Goal: Transaction & Acquisition: Book appointment/travel/reservation

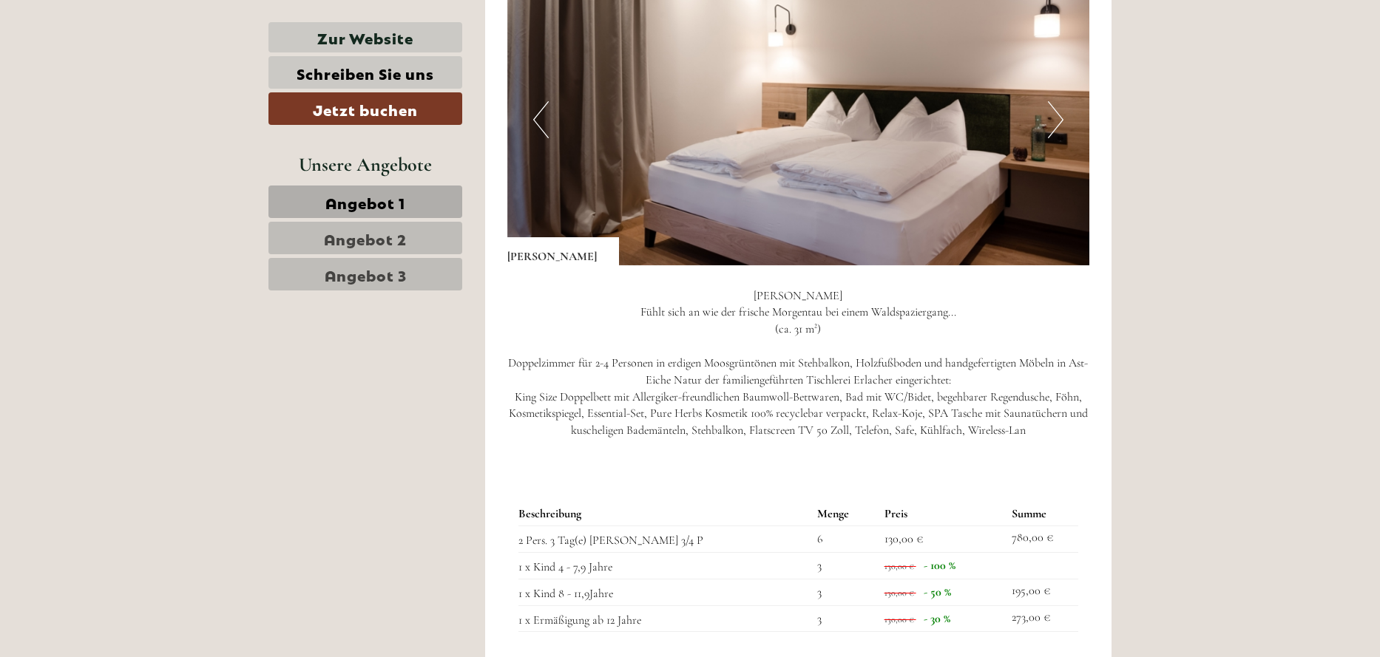
scroll to position [1923, 0]
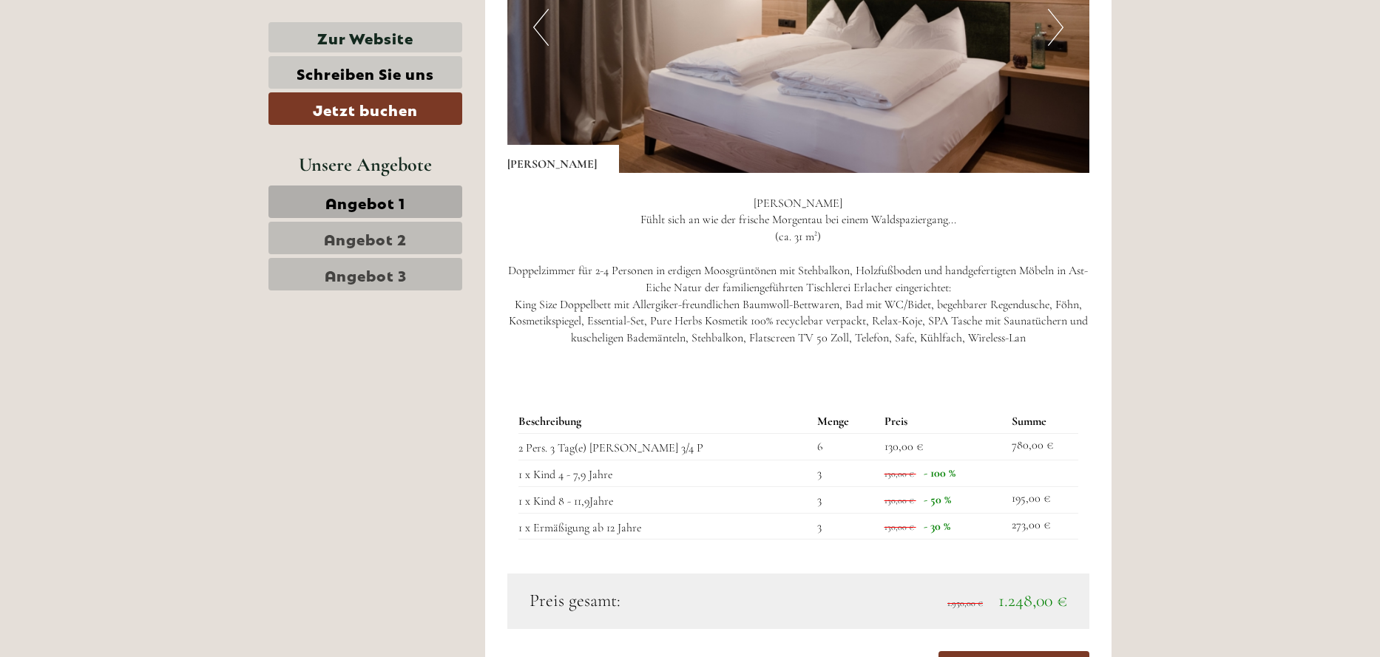
drag, startPoint x: 964, startPoint y: 546, endPoint x: 932, endPoint y: 546, distance: 32.5
click at [932, 540] on td "130,00 € - 30 %" at bounding box center [941, 526] width 127 height 27
drag, startPoint x: 932, startPoint y: 546, endPoint x: 996, endPoint y: 553, distance: 64.8
click at [996, 540] on td "130,00 € - 30 %" at bounding box center [941, 526] width 127 height 27
drag, startPoint x: 967, startPoint y: 547, endPoint x: 935, endPoint y: 546, distance: 31.8
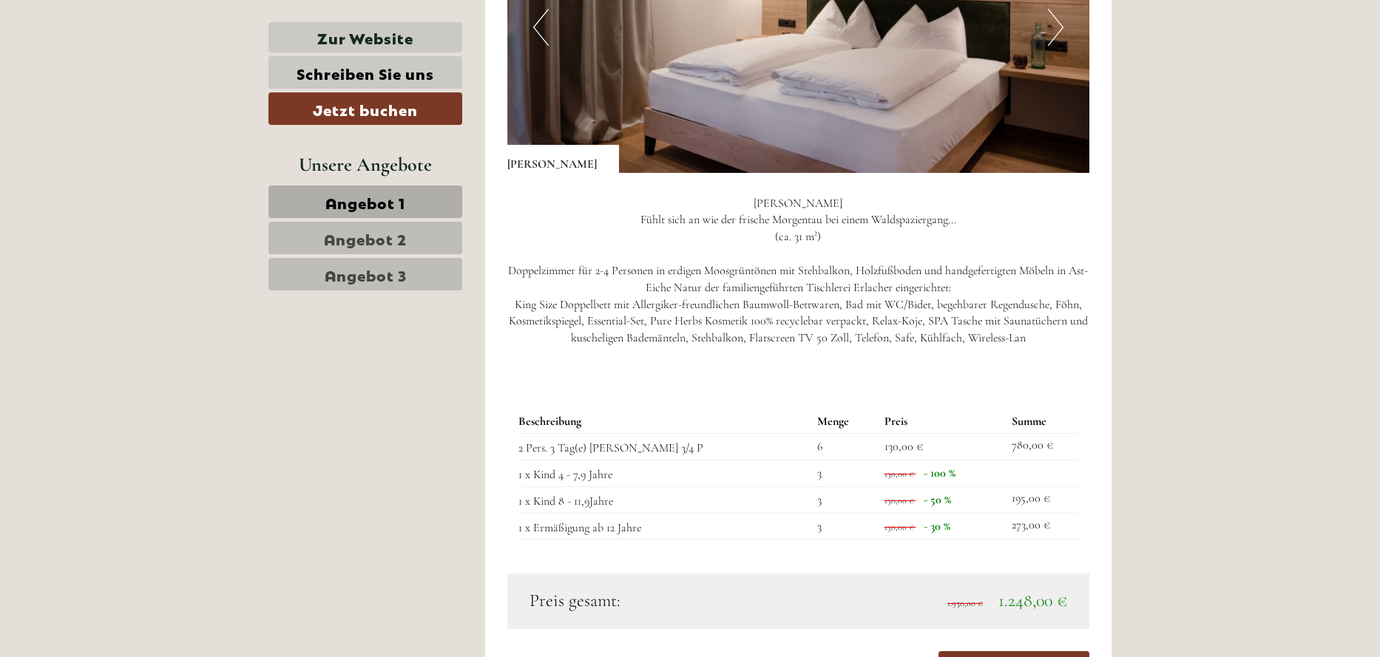
click at [935, 540] on td "130,00 € - 30 %" at bounding box center [941, 526] width 127 height 27
click at [982, 572] on div "Beschreibung Menge Preis Summe 2 Pers. 3 Tag(e) [PERSON_NAME] 3/4 P 6 130,00 € …" at bounding box center [798, 474] width 583 height 197
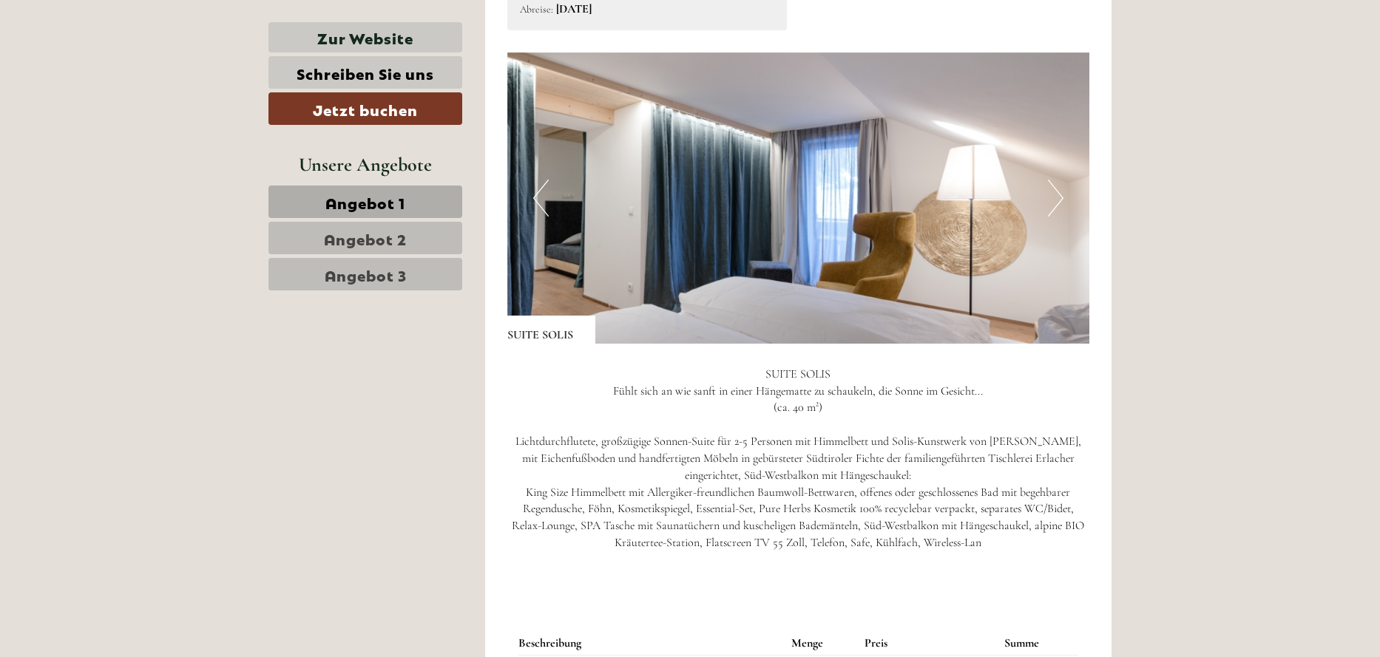
scroll to position [2810, 0]
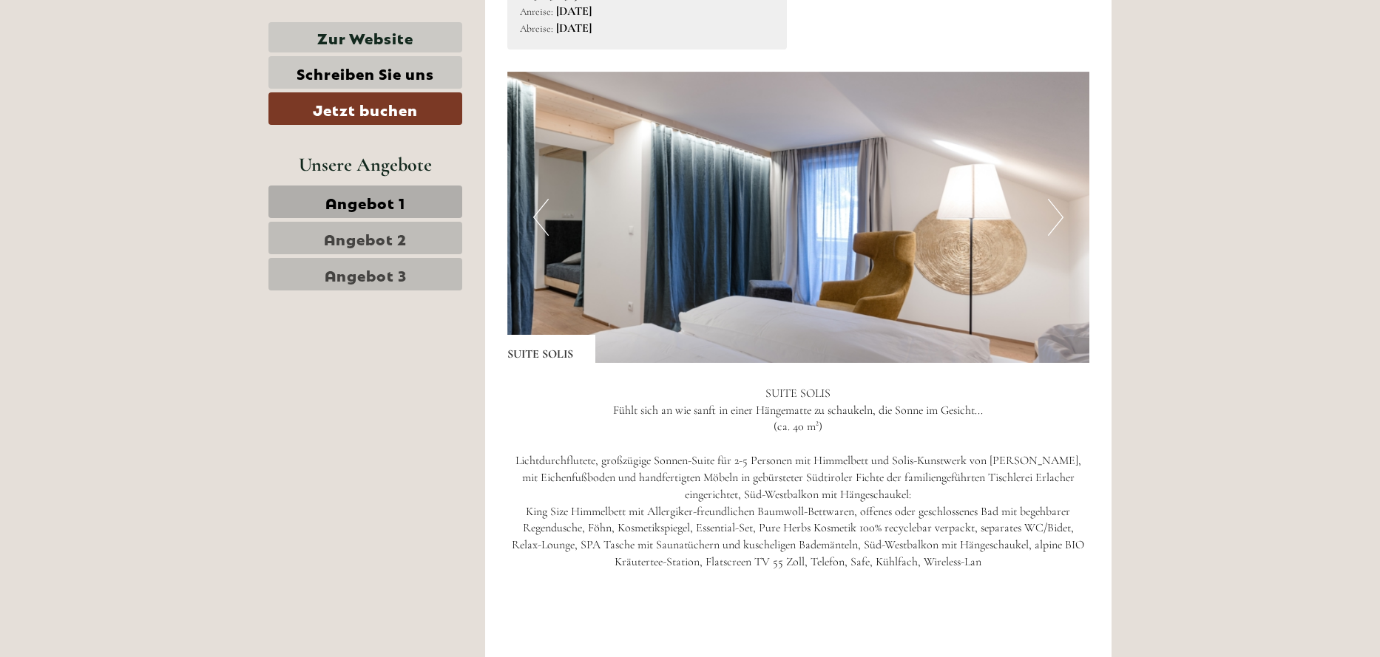
click at [535, 234] on button "Previous" at bounding box center [541, 217] width 16 height 37
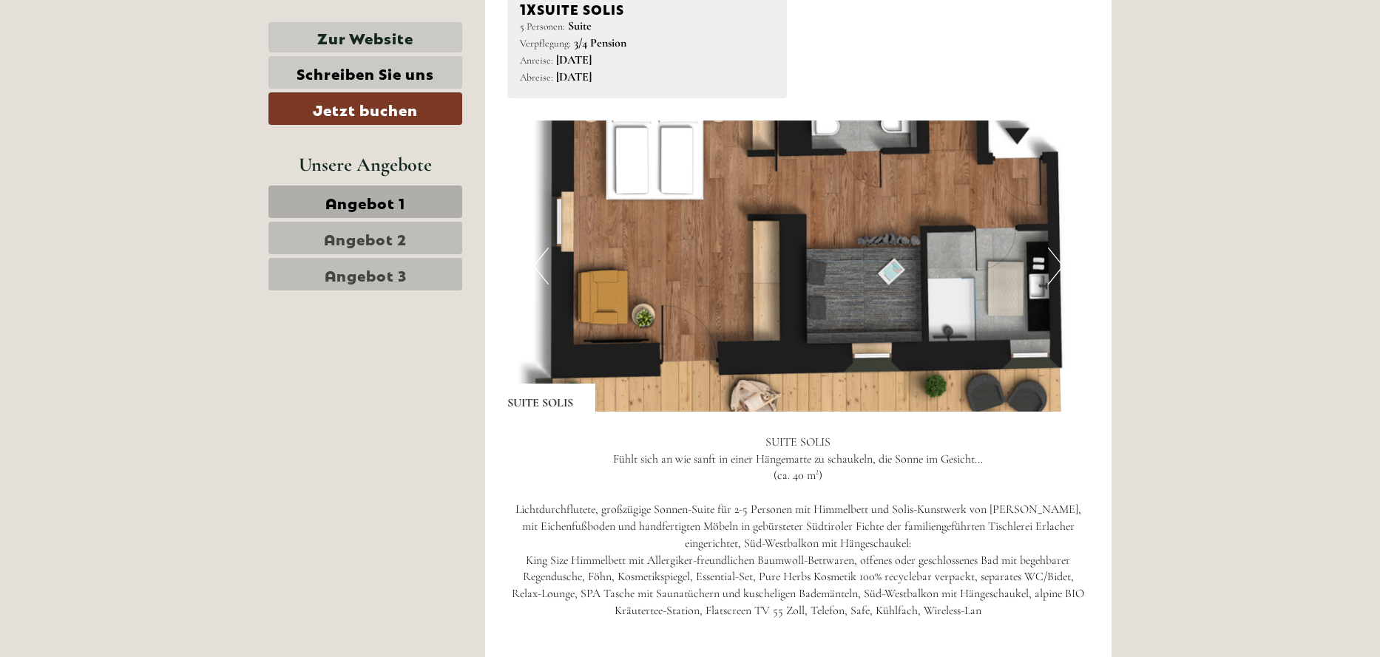
scroll to position [2736, 0]
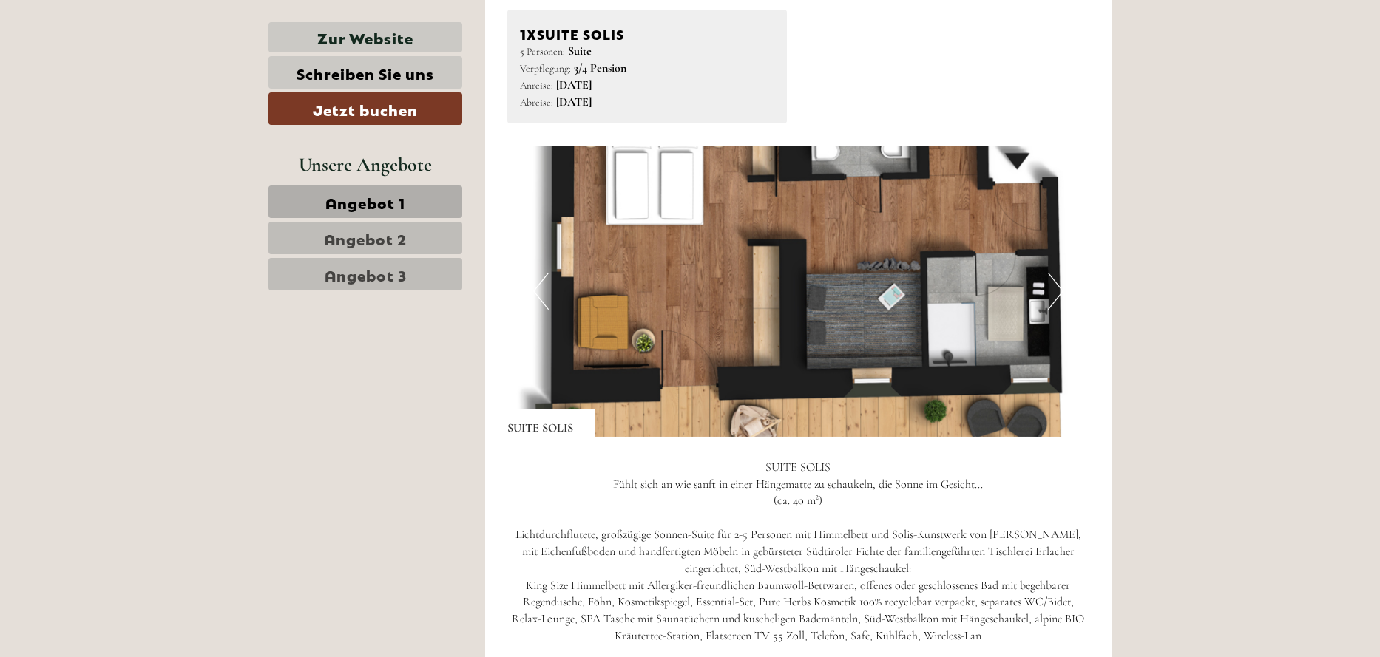
click at [1055, 305] on button "Next" at bounding box center [1056, 291] width 16 height 37
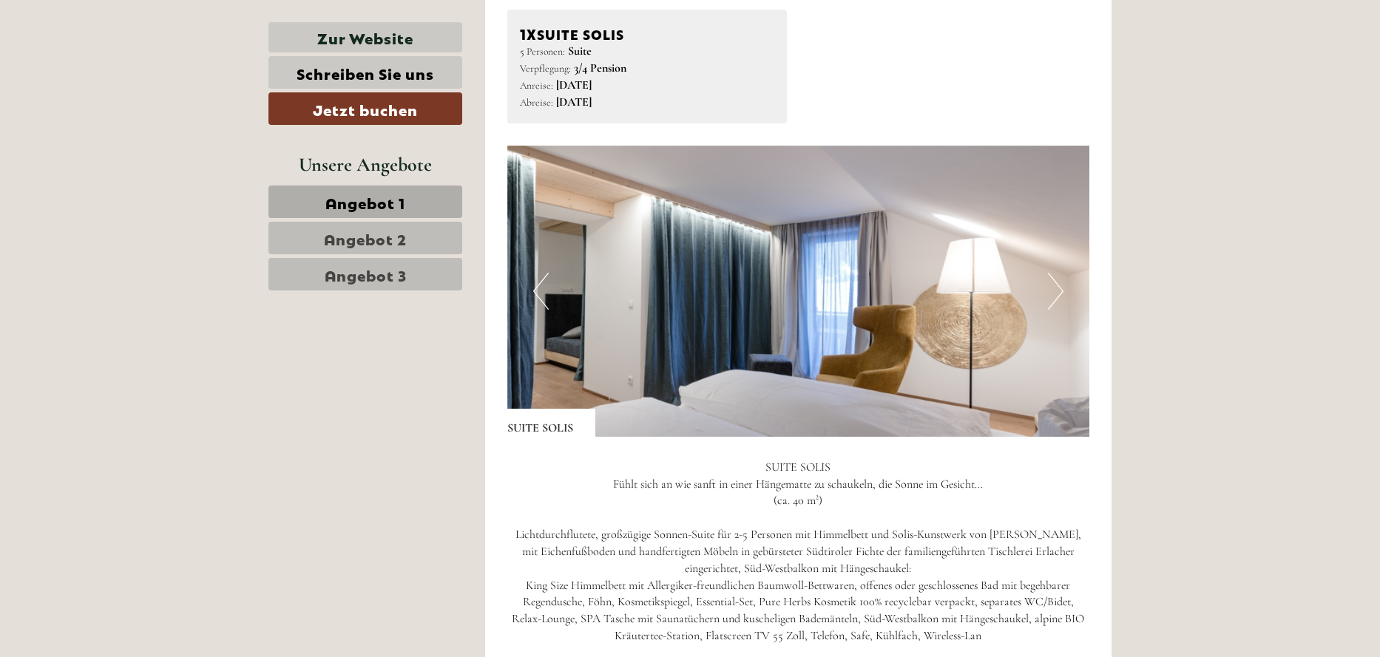
click at [524, 308] on img at bounding box center [798, 291] width 583 height 291
click at [531, 308] on img at bounding box center [798, 291] width 583 height 291
click at [540, 308] on button "Previous" at bounding box center [541, 291] width 16 height 37
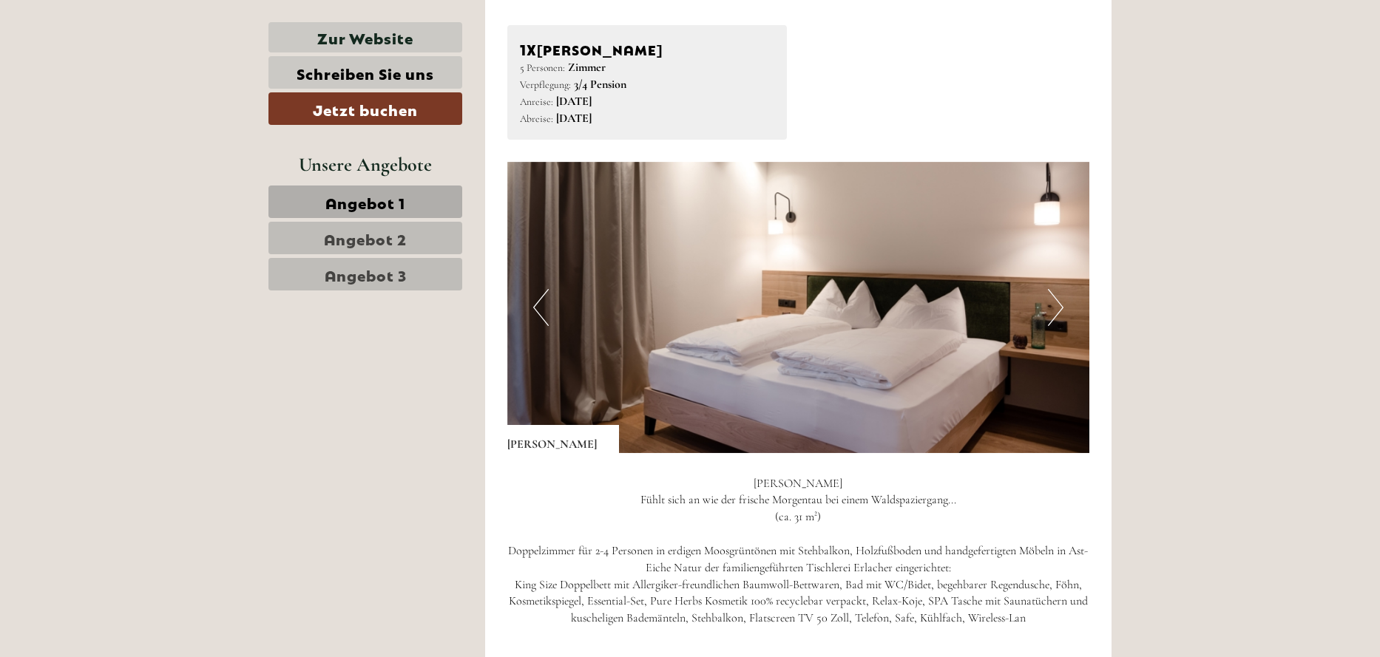
scroll to position [1553, 0]
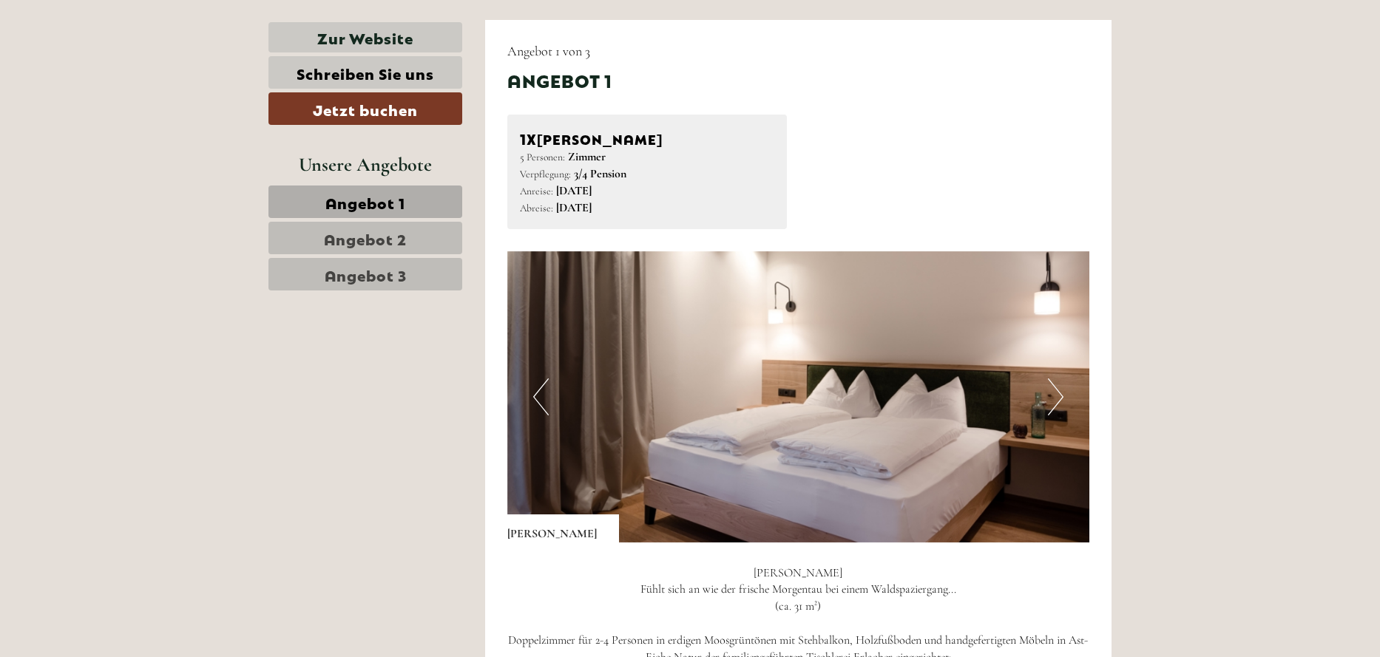
click at [1051, 403] on button "Next" at bounding box center [1056, 397] width 16 height 37
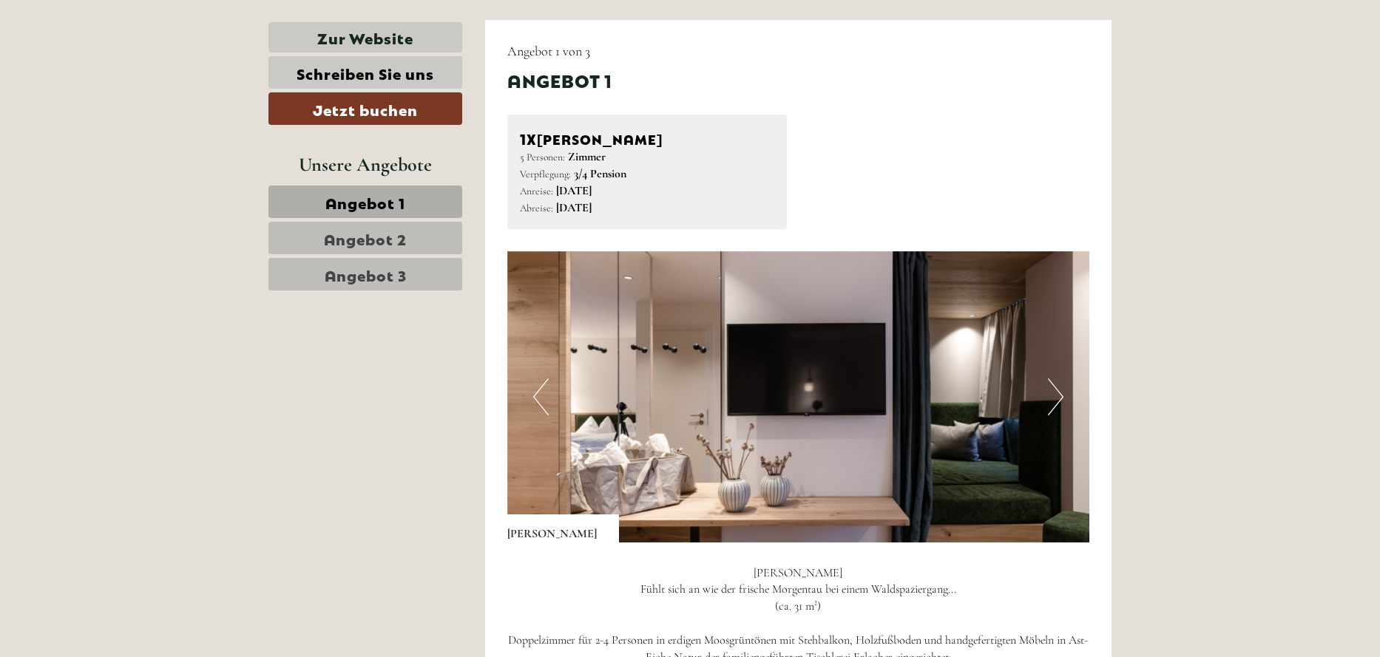
click at [1049, 402] on button "Next" at bounding box center [1056, 397] width 16 height 37
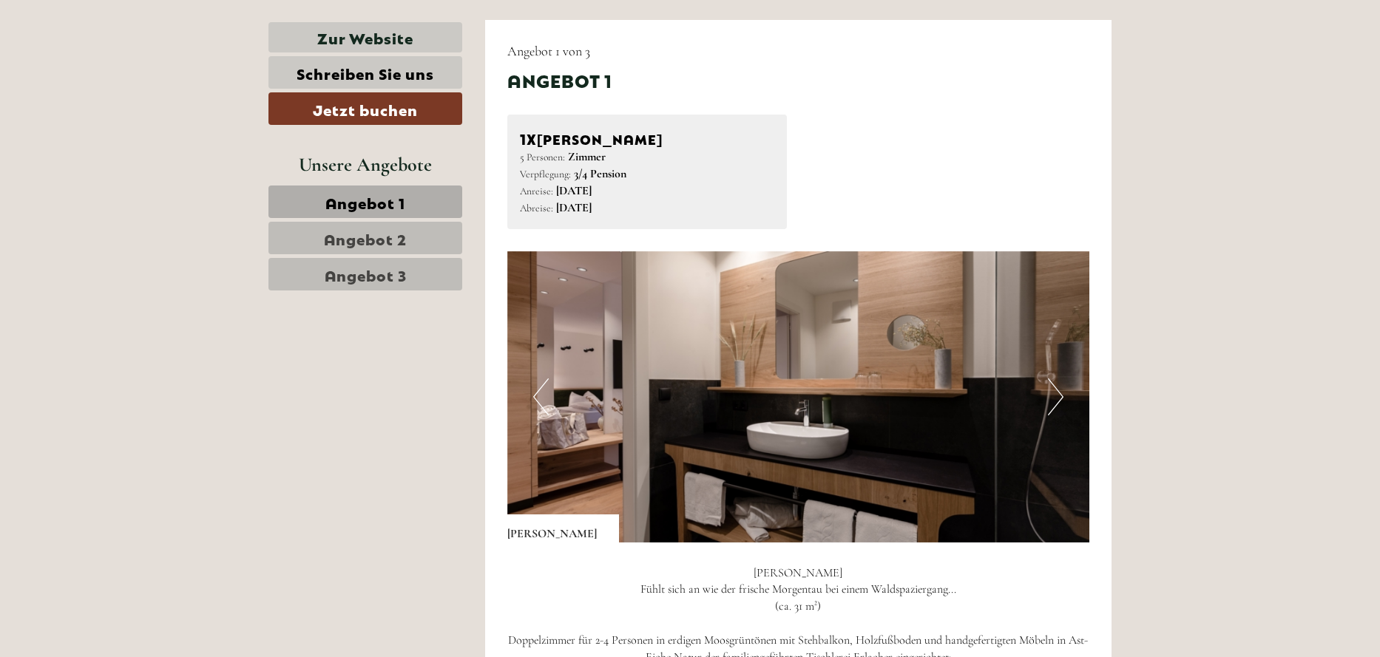
click at [1064, 407] on img at bounding box center [798, 396] width 583 height 291
click at [1056, 410] on button "Next" at bounding box center [1056, 397] width 16 height 37
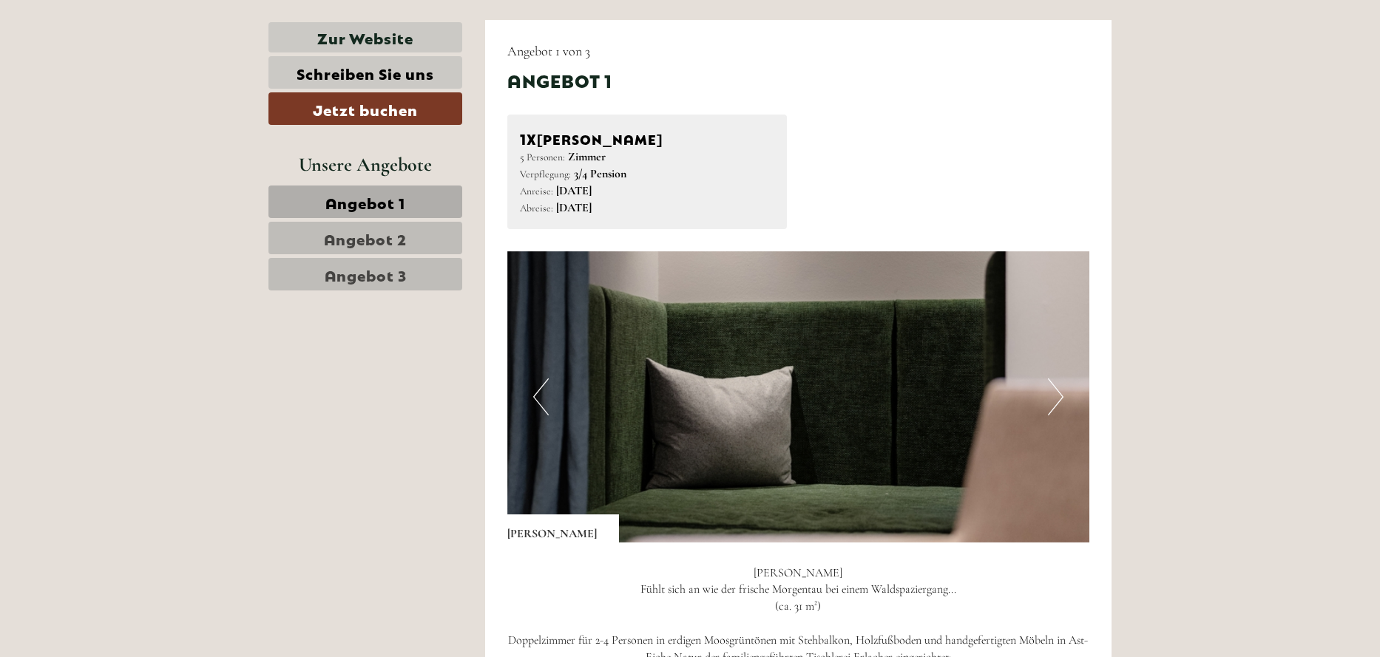
click at [1060, 412] on button "Next" at bounding box center [1056, 397] width 16 height 37
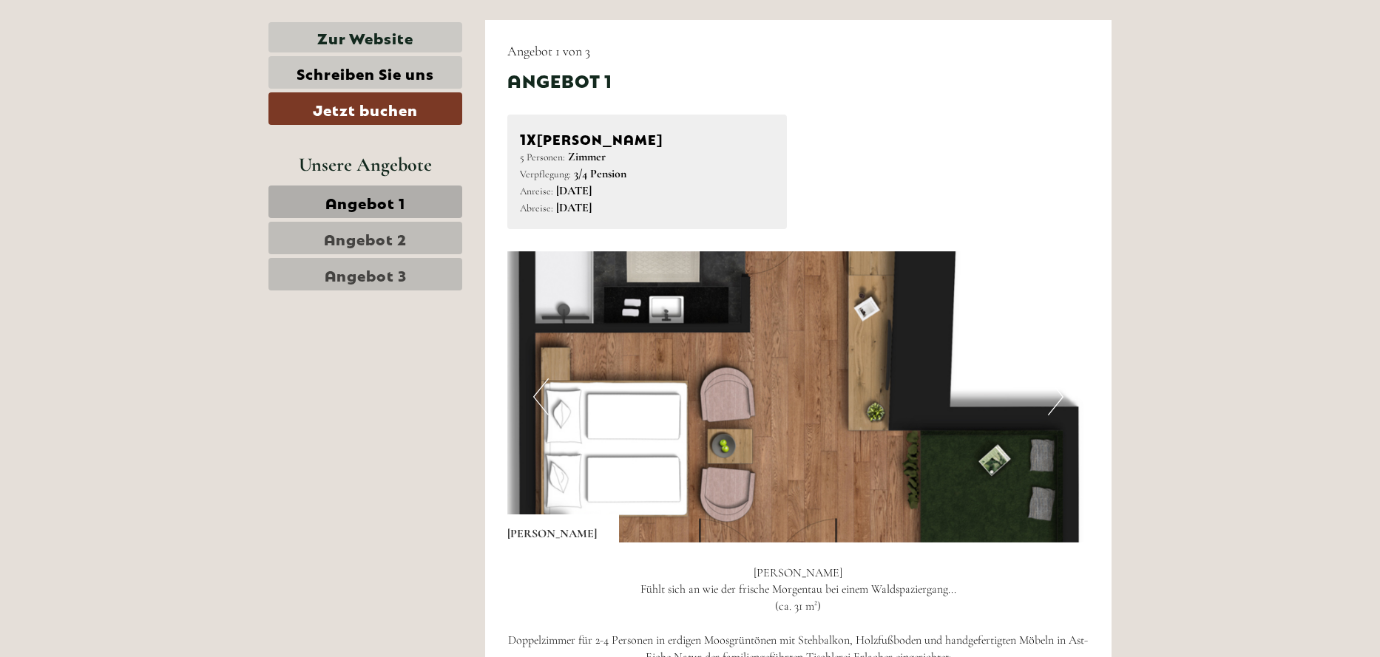
click at [1056, 404] on button "Next" at bounding box center [1056, 397] width 16 height 37
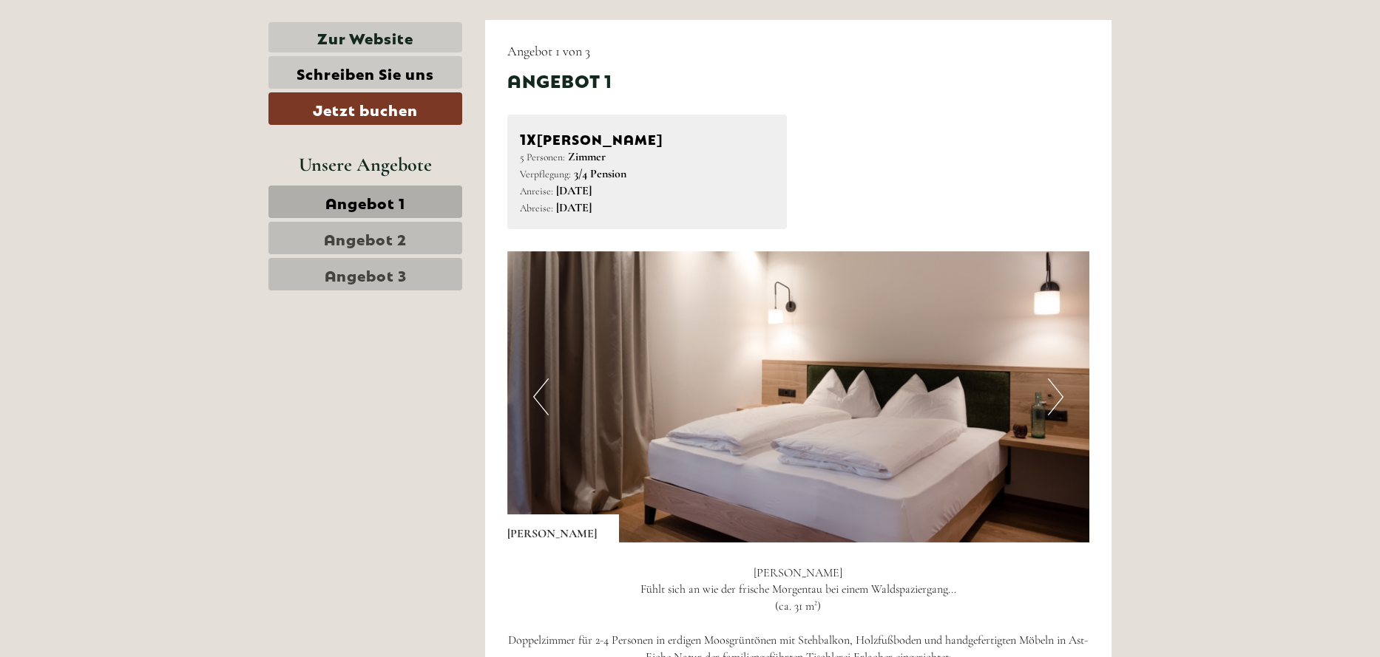
click at [1055, 416] on button "Next" at bounding box center [1056, 397] width 16 height 37
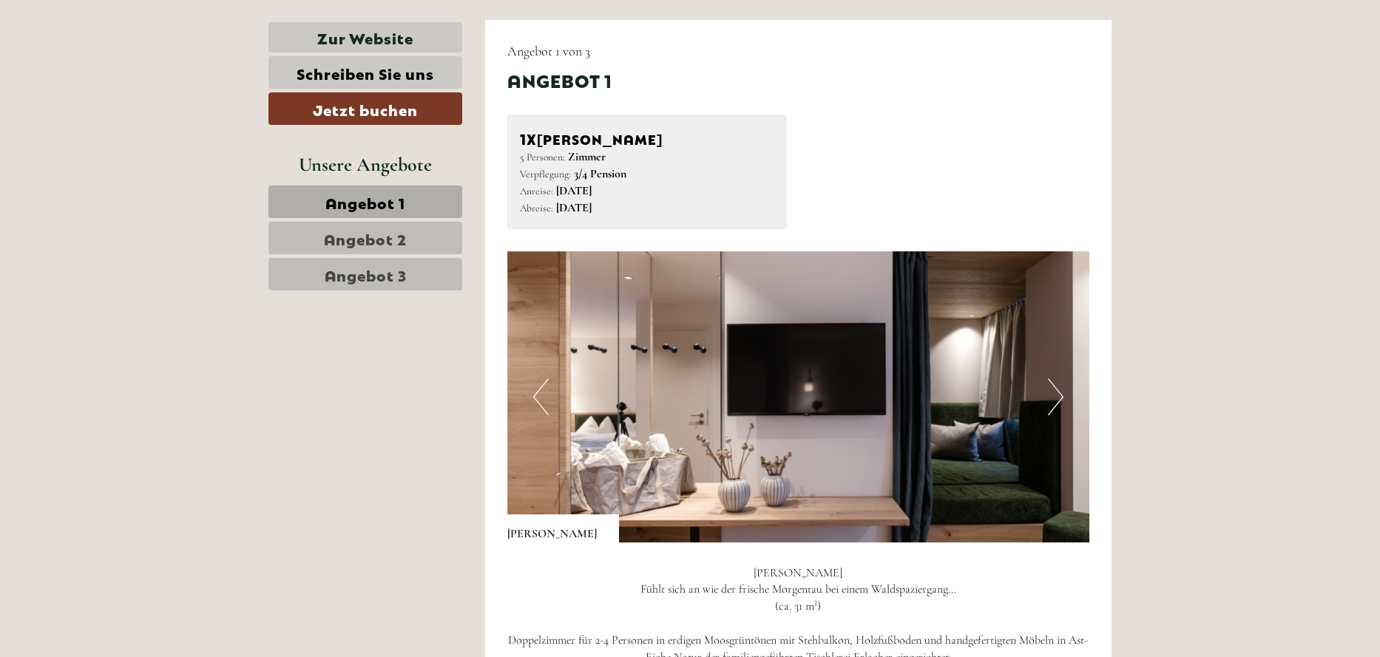
click at [1052, 410] on button "Next" at bounding box center [1056, 397] width 16 height 37
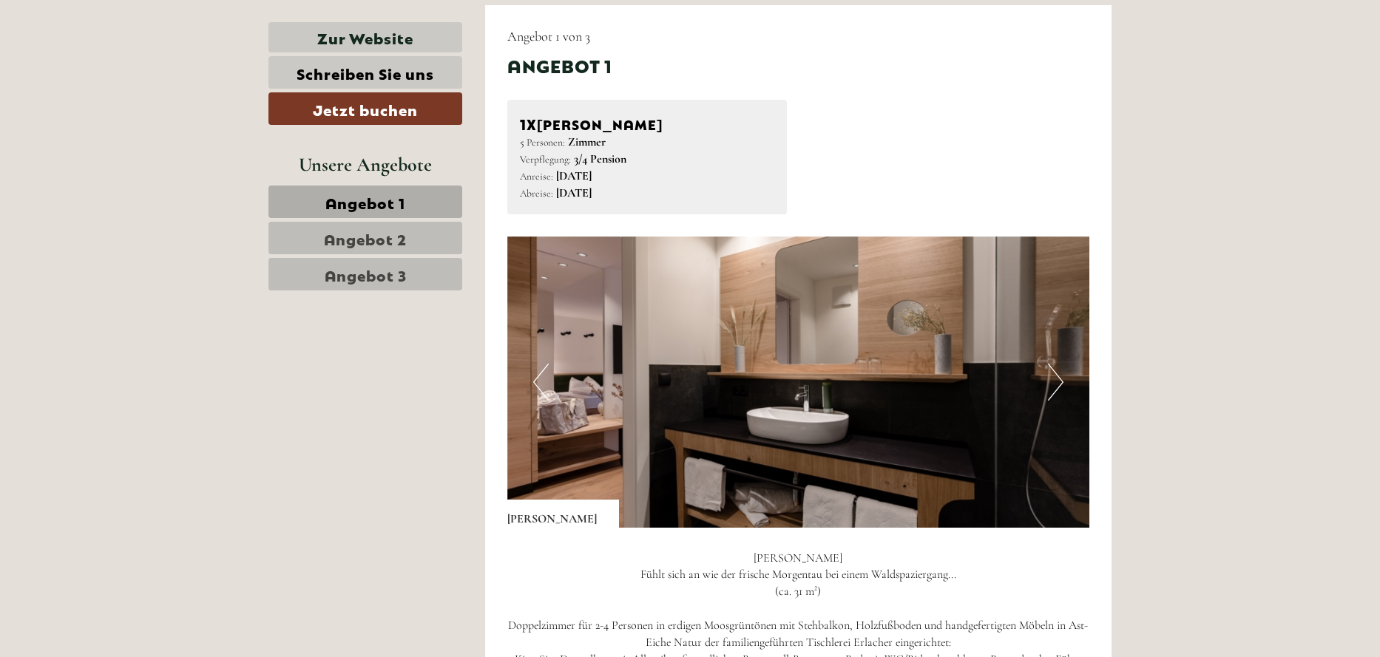
scroll to position [1701, 0]
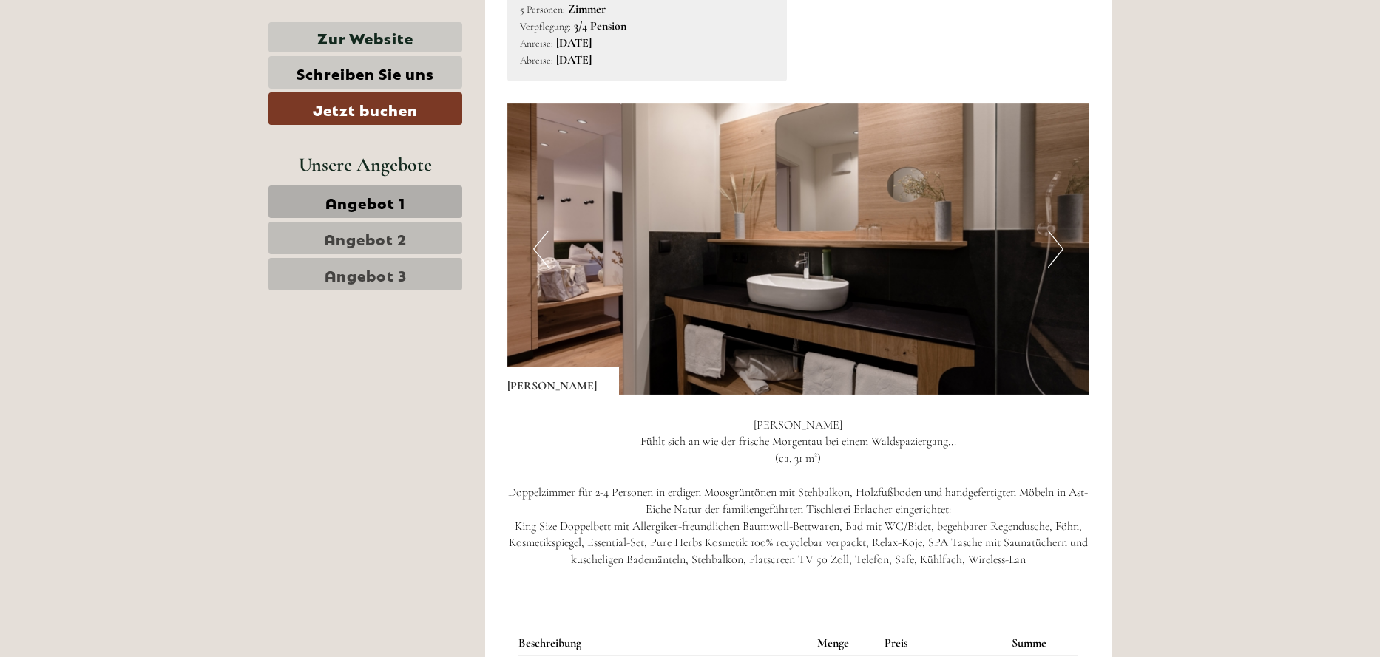
click at [1051, 268] on button "Next" at bounding box center [1056, 249] width 16 height 37
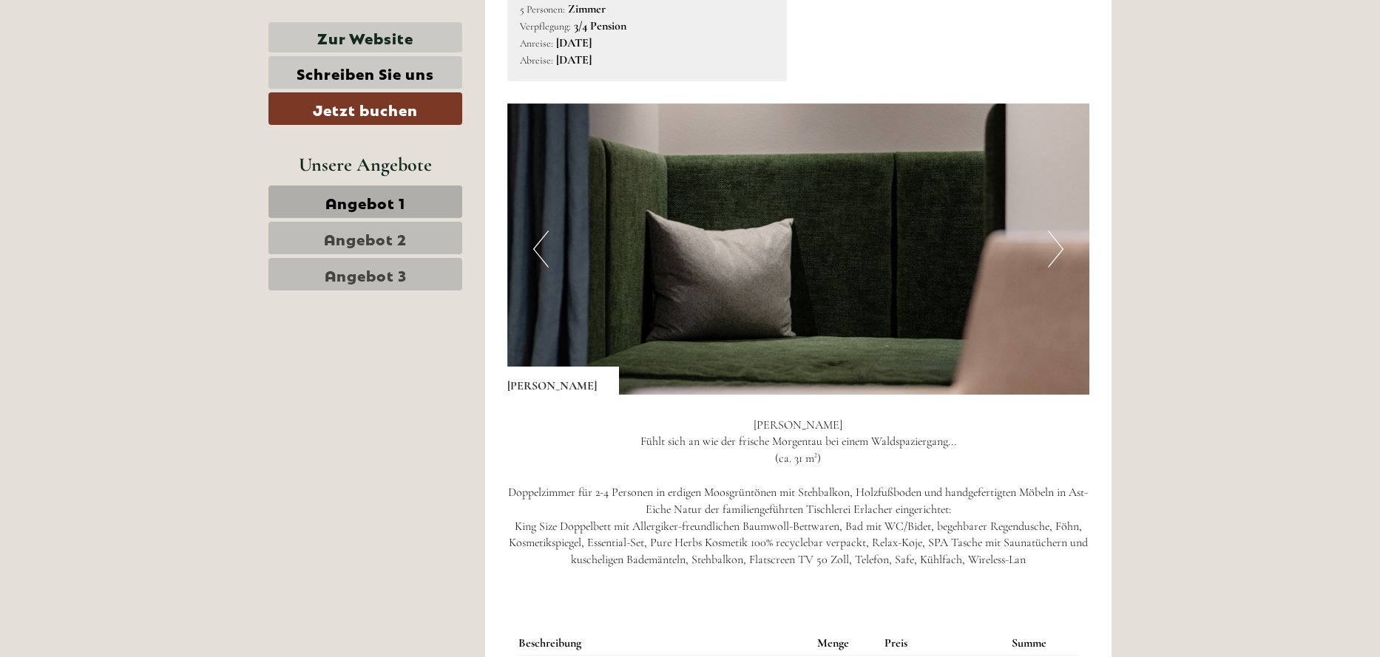
click at [1051, 268] on button "Next" at bounding box center [1056, 249] width 16 height 37
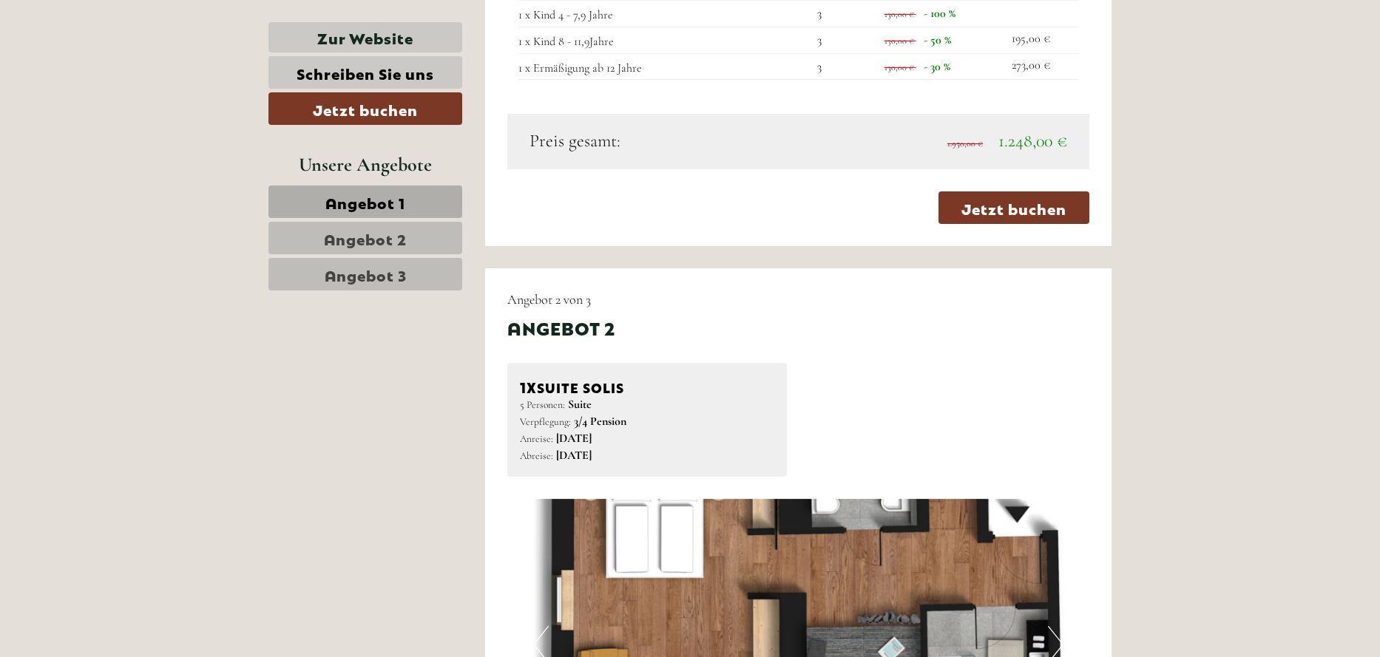
scroll to position [2736, 0]
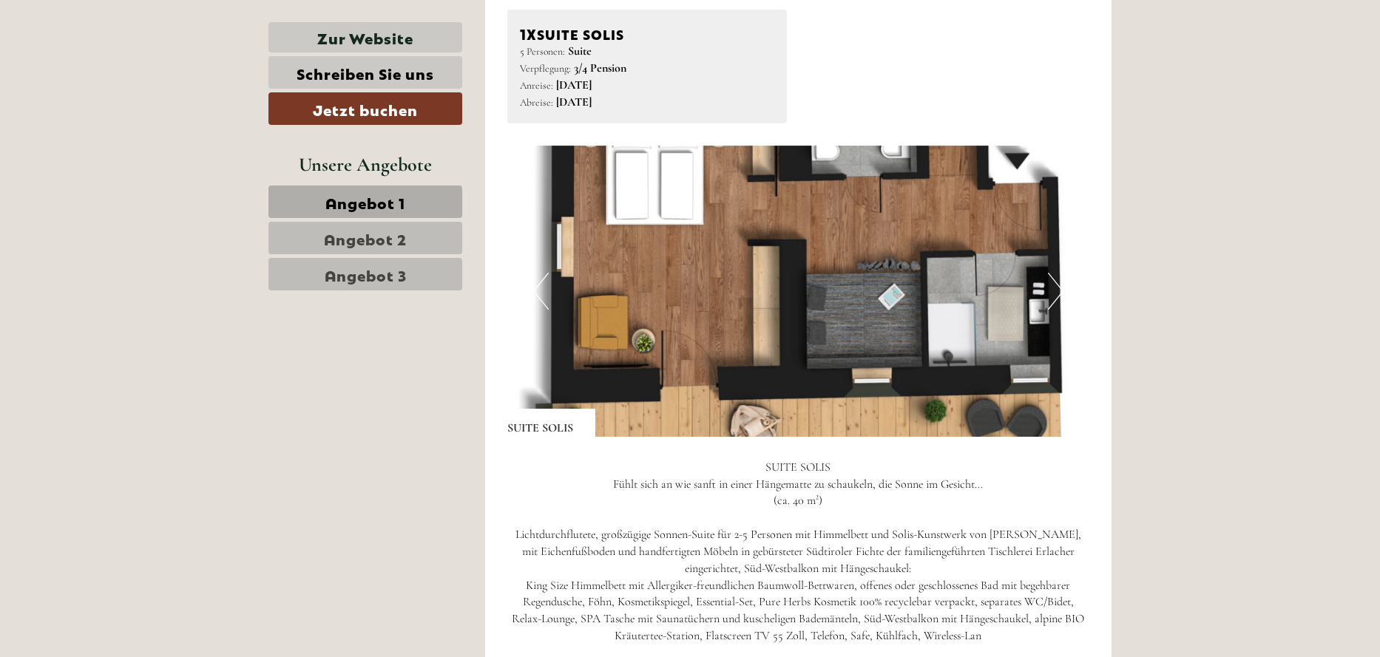
click at [1045, 304] on img at bounding box center [798, 291] width 583 height 291
click at [1056, 308] on button "Next" at bounding box center [1056, 291] width 16 height 37
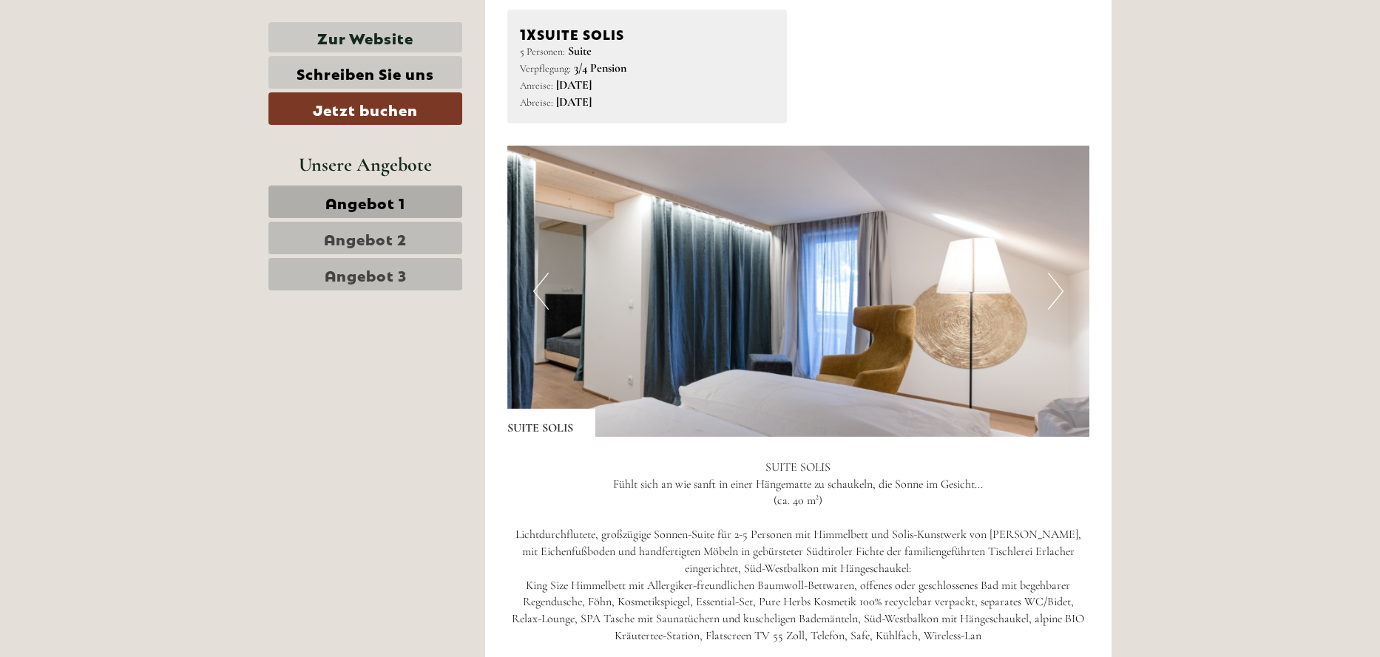
click at [1056, 308] on button "Next" at bounding box center [1056, 291] width 16 height 37
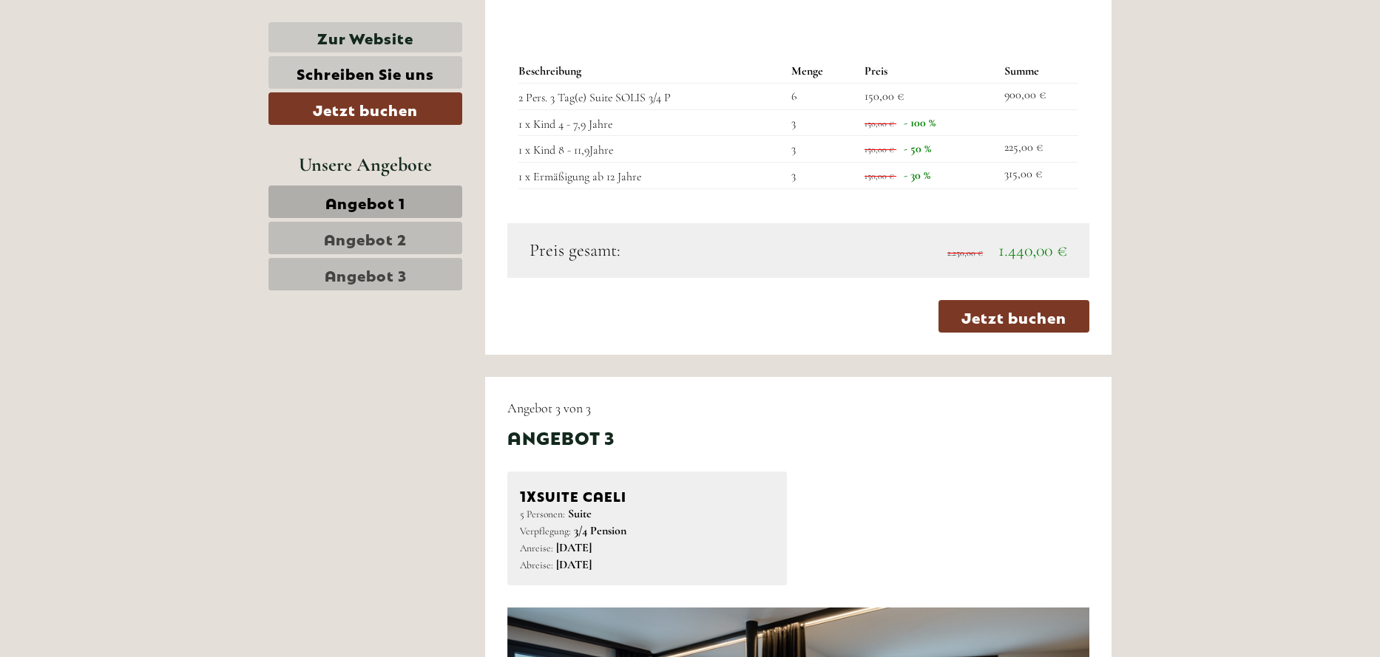
scroll to position [3845, 0]
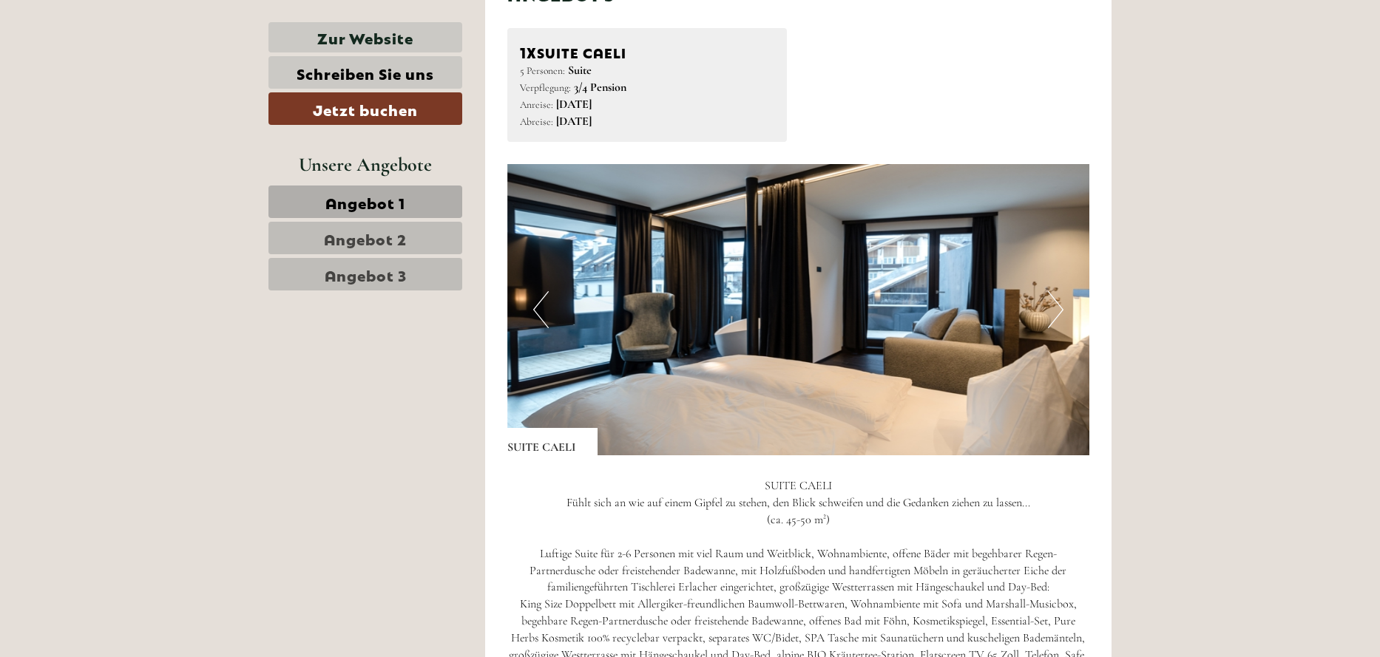
click at [1064, 317] on img at bounding box center [798, 309] width 583 height 291
click at [1052, 326] on button "Next" at bounding box center [1056, 309] width 16 height 37
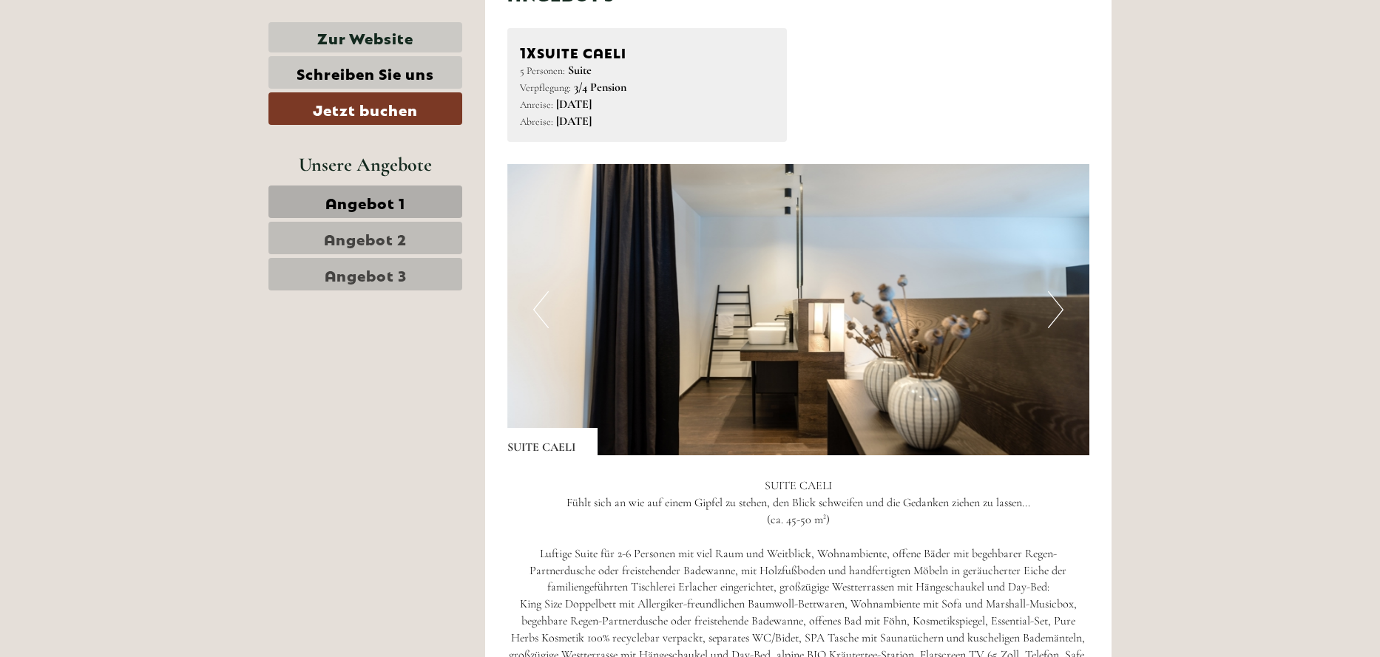
click at [1052, 324] on button "Next" at bounding box center [1056, 309] width 16 height 37
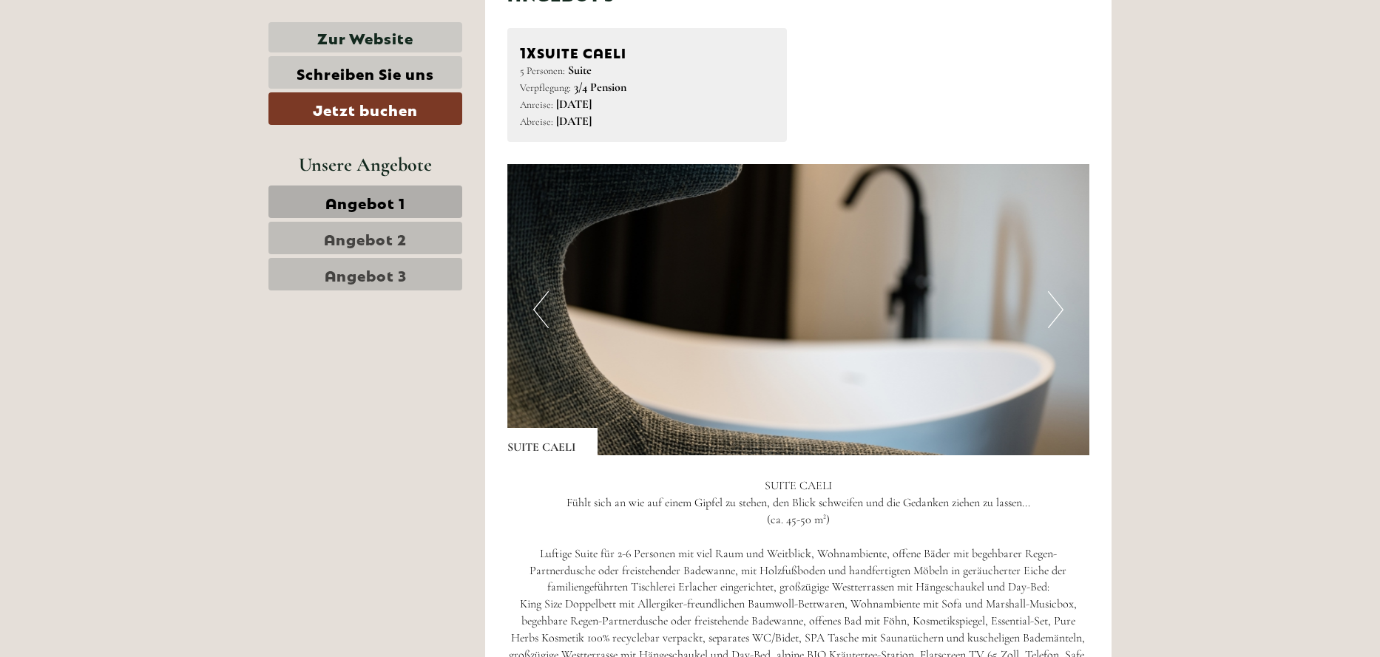
click at [1052, 324] on button "Next" at bounding box center [1056, 309] width 16 height 37
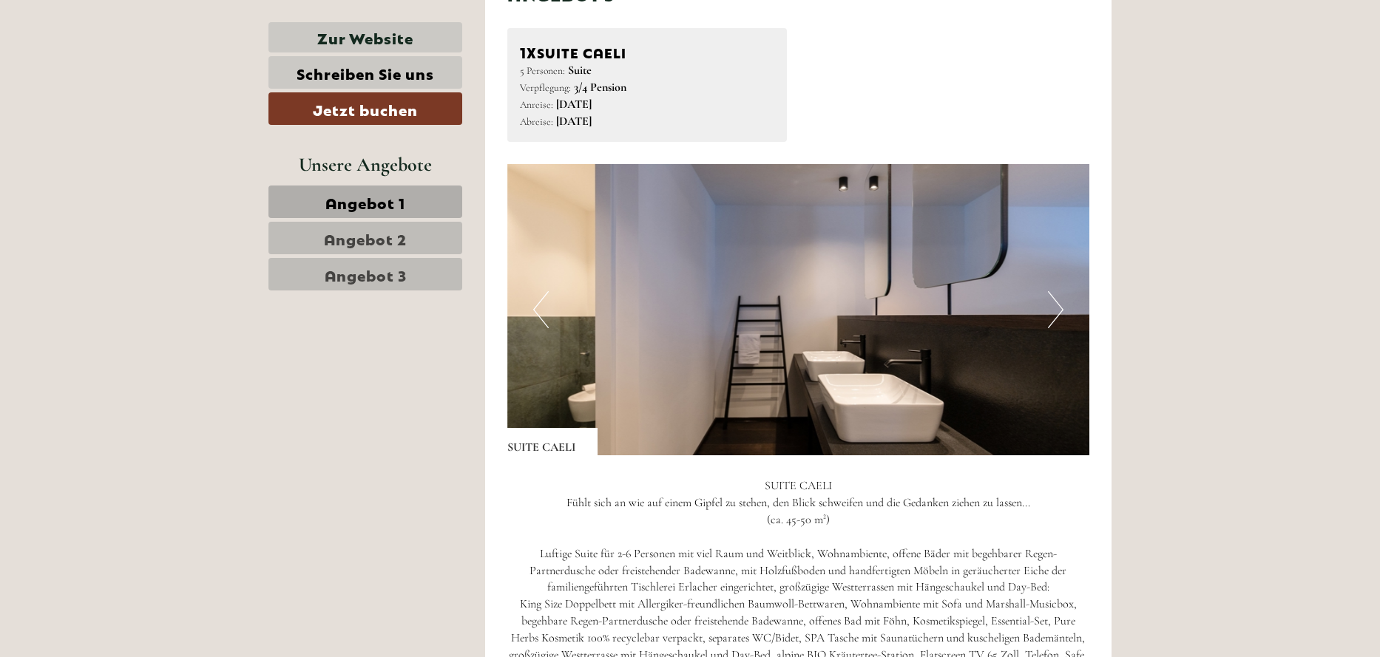
drag, startPoint x: 1057, startPoint y: 338, endPoint x: 1067, endPoint y: 334, distance: 11.0
click at [1057, 328] on button "Next" at bounding box center [1056, 309] width 16 height 37
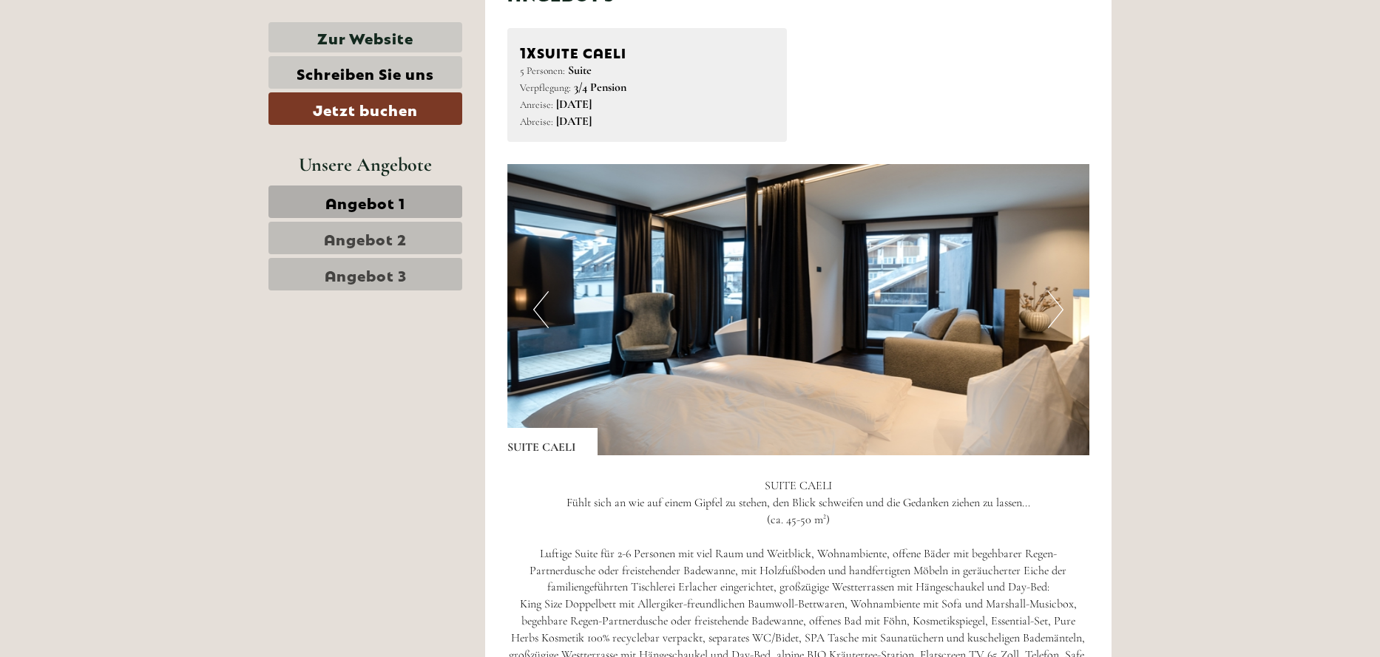
click at [1049, 323] on button "Next" at bounding box center [1056, 309] width 16 height 37
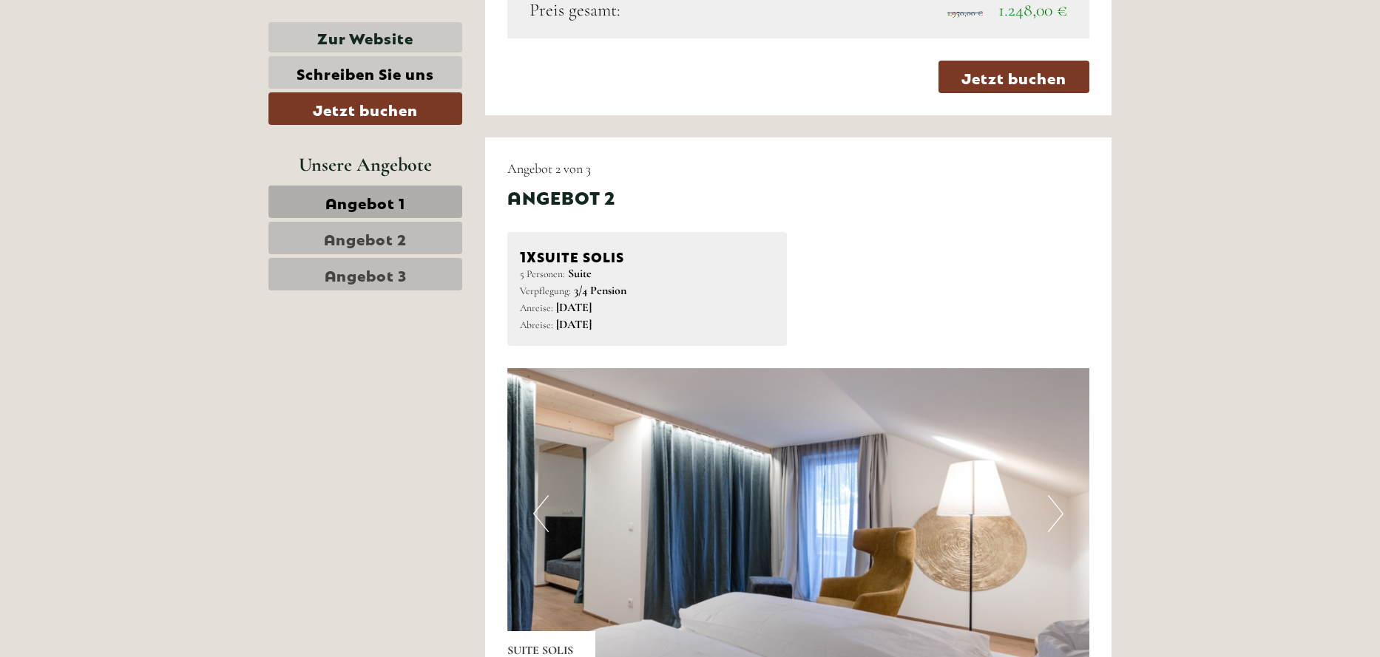
scroll to position [2736, 0]
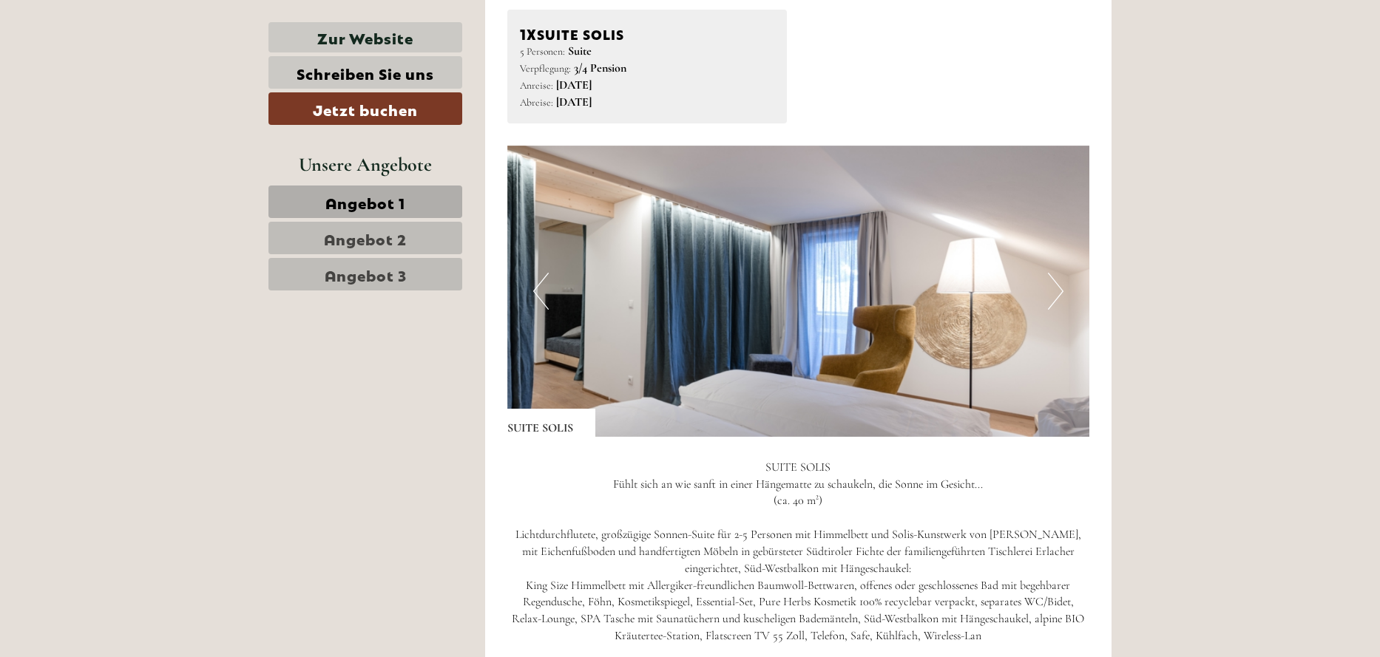
click at [1072, 299] on img at bounding box center [798, 291] width 583 height 291
drag, startPoint x: 1072, startPoint y: 299, endPoint x: 1017, endPoint y: 315, distance: 57.8
click at [1068, 301] on img at bounding box center [798, 291] width 583 height 291
click at [1065, 308] on img at bounding box center [798, 291] width 583 height 291
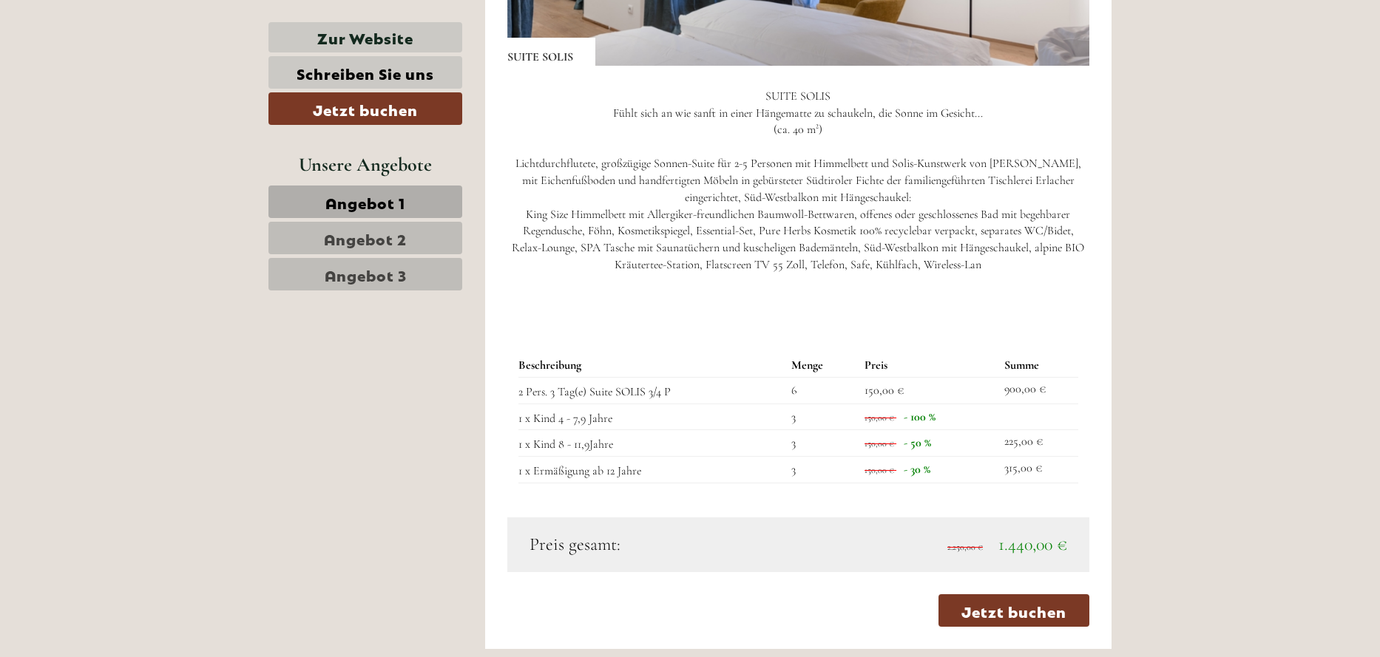
scroll to position [3180, 0]
